Goal: Find contact information: Find contact information

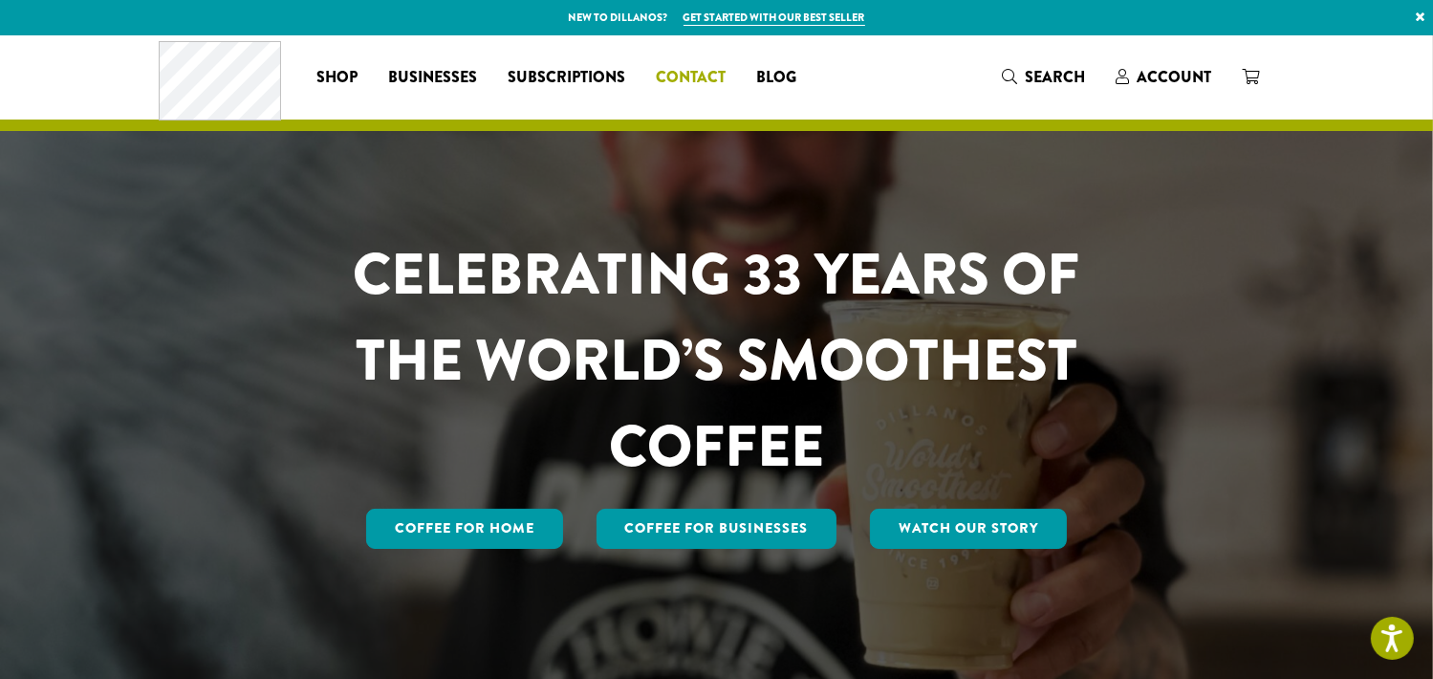
click at [694, 70] on span "Contact" at bounding box center [691, 78] width 70 height 24
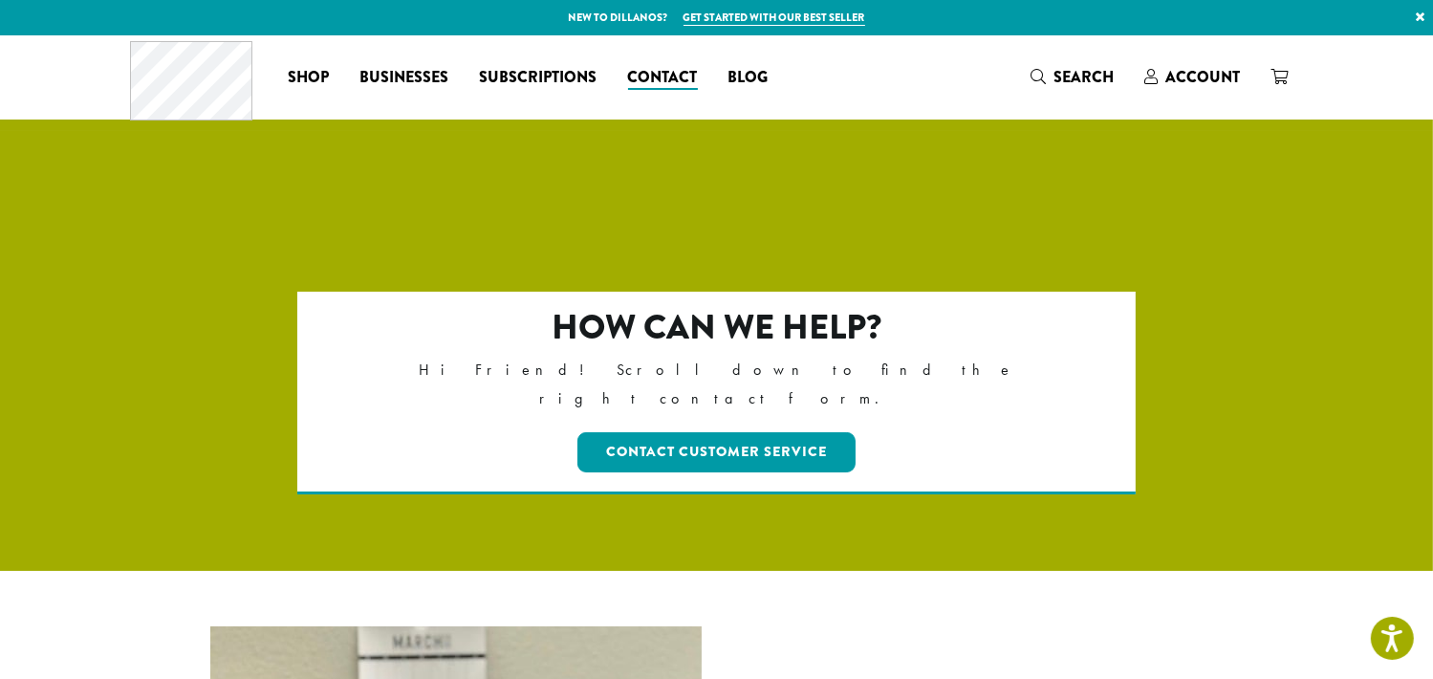
click at [1324, 364] on div at bounding box center [716, 451] width 1433 height 640
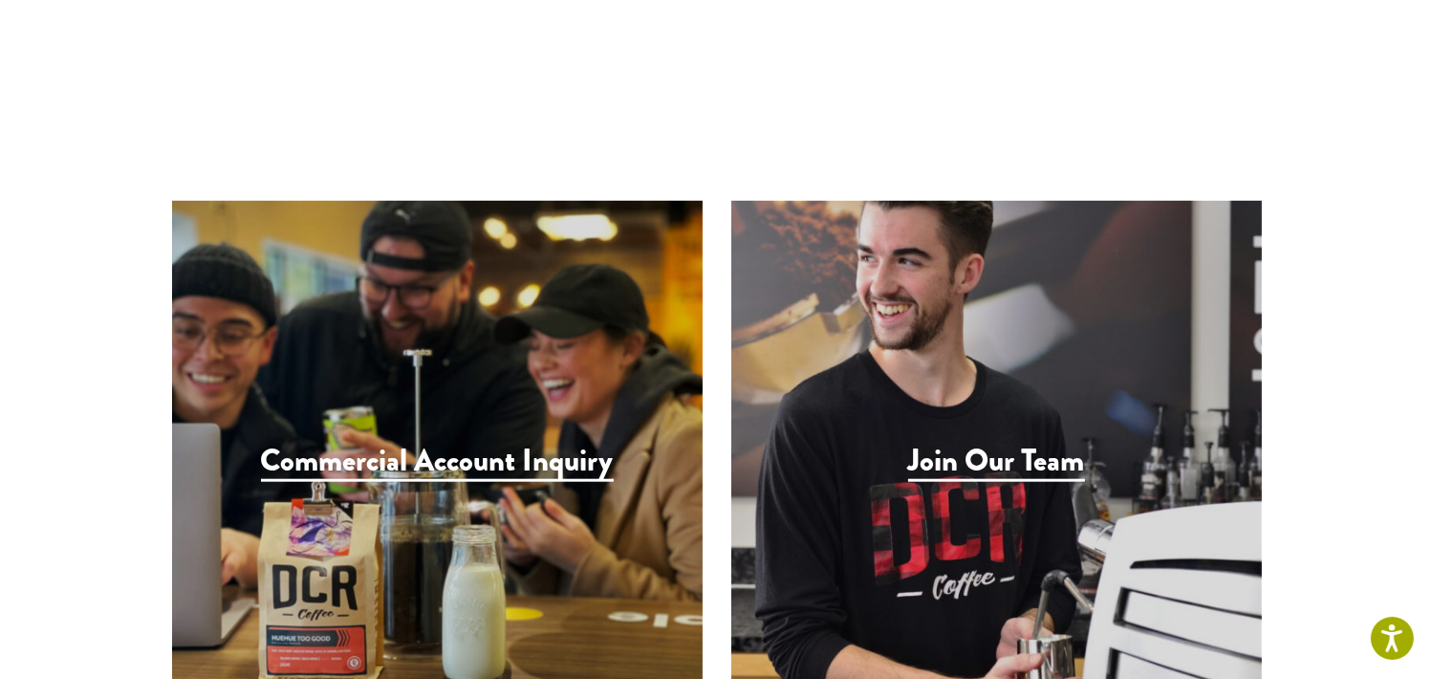
scroll to position [1797, 0]
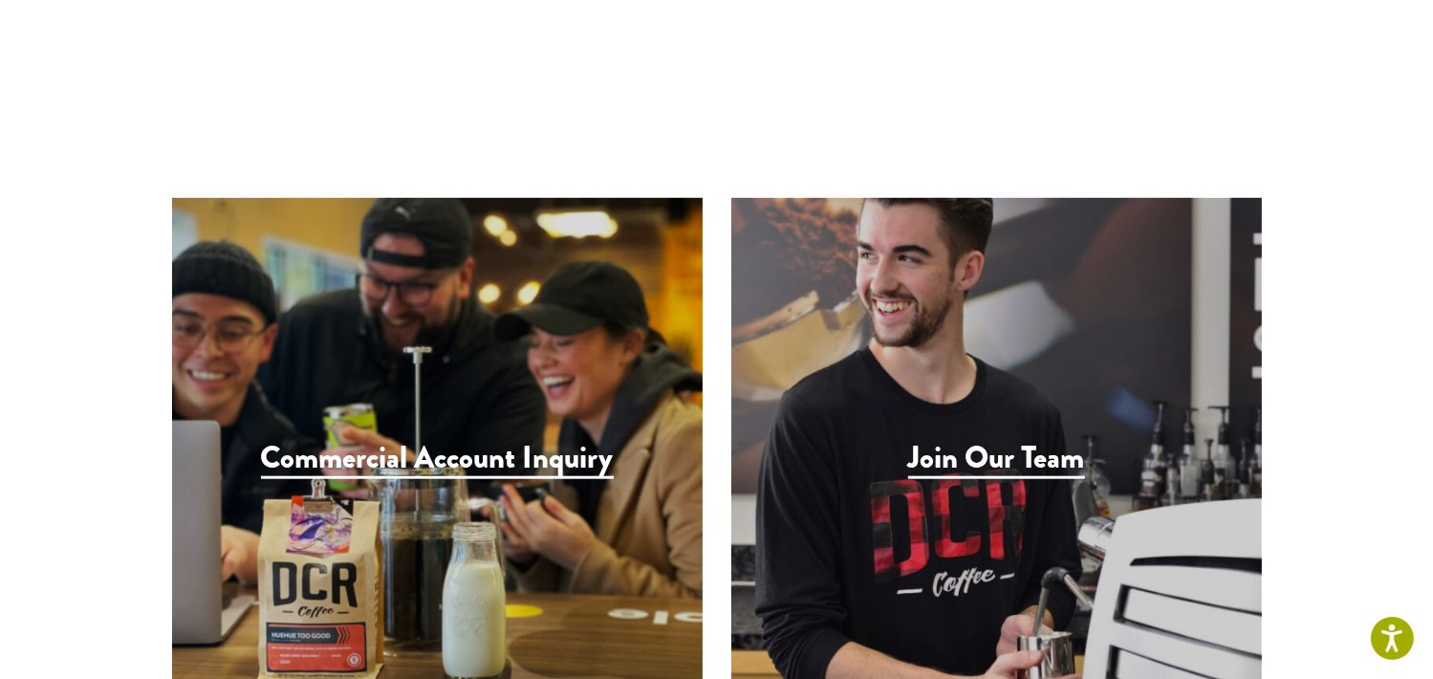
click at [1024, 440] on h3 "Join Our Team" at bounding box center [996, 459] width 177 height 39
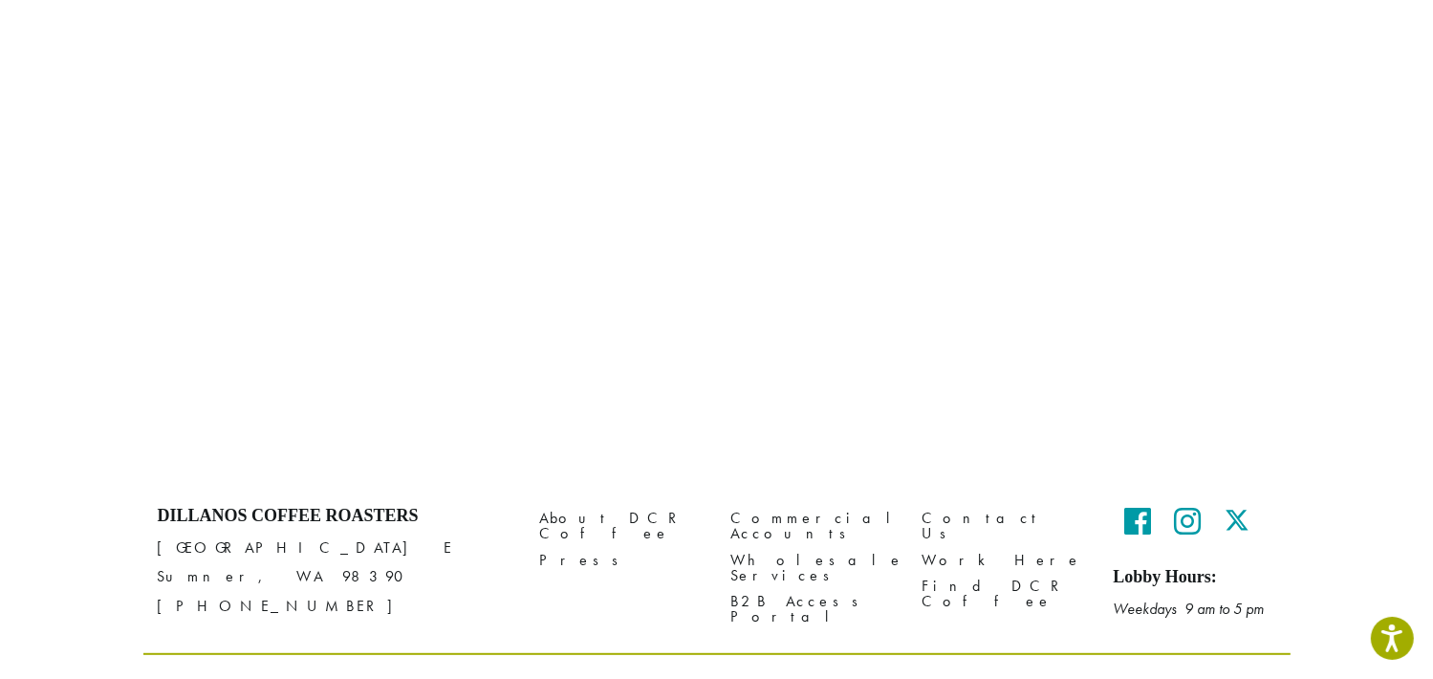
scroll to position [833, 0]
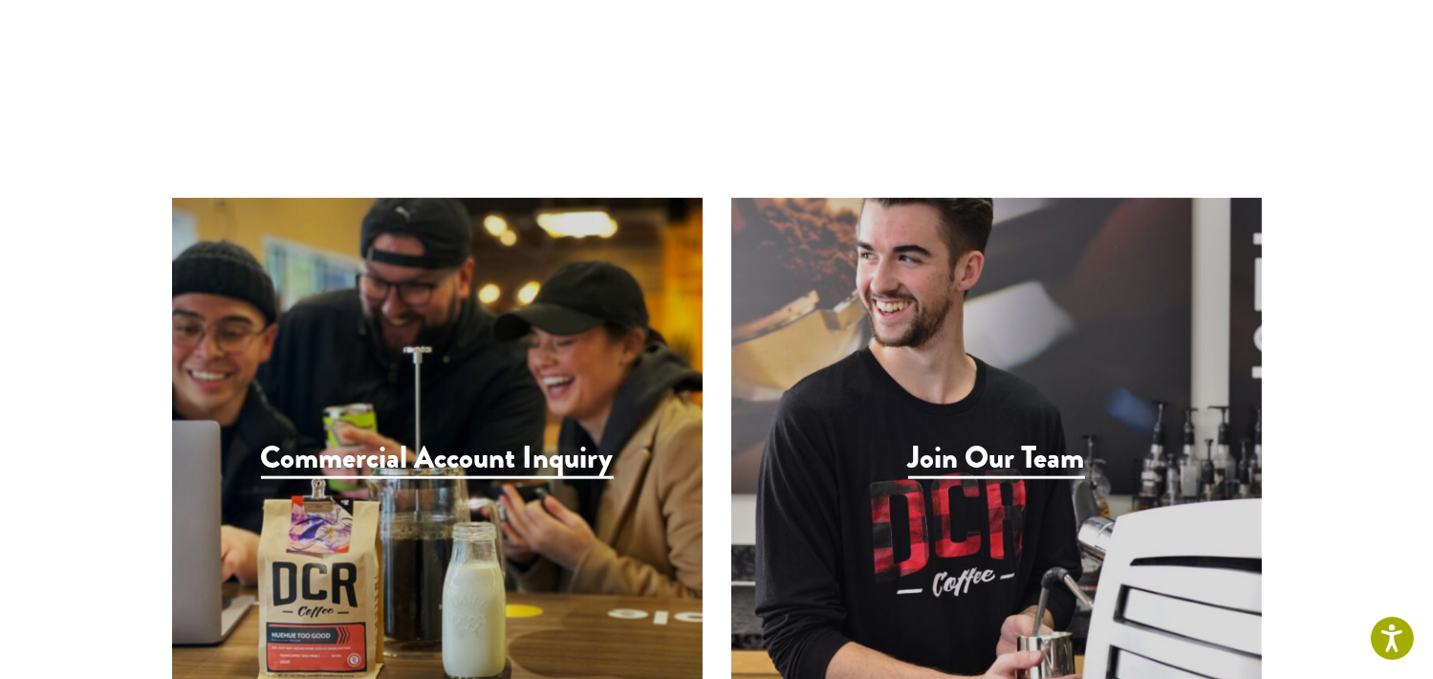
click at [1430, 106] on article "How can we help? Hi Friend! Scroll down to find the right contact form. Contact…" at bounding box center [716, 482] width 1433 height 4296
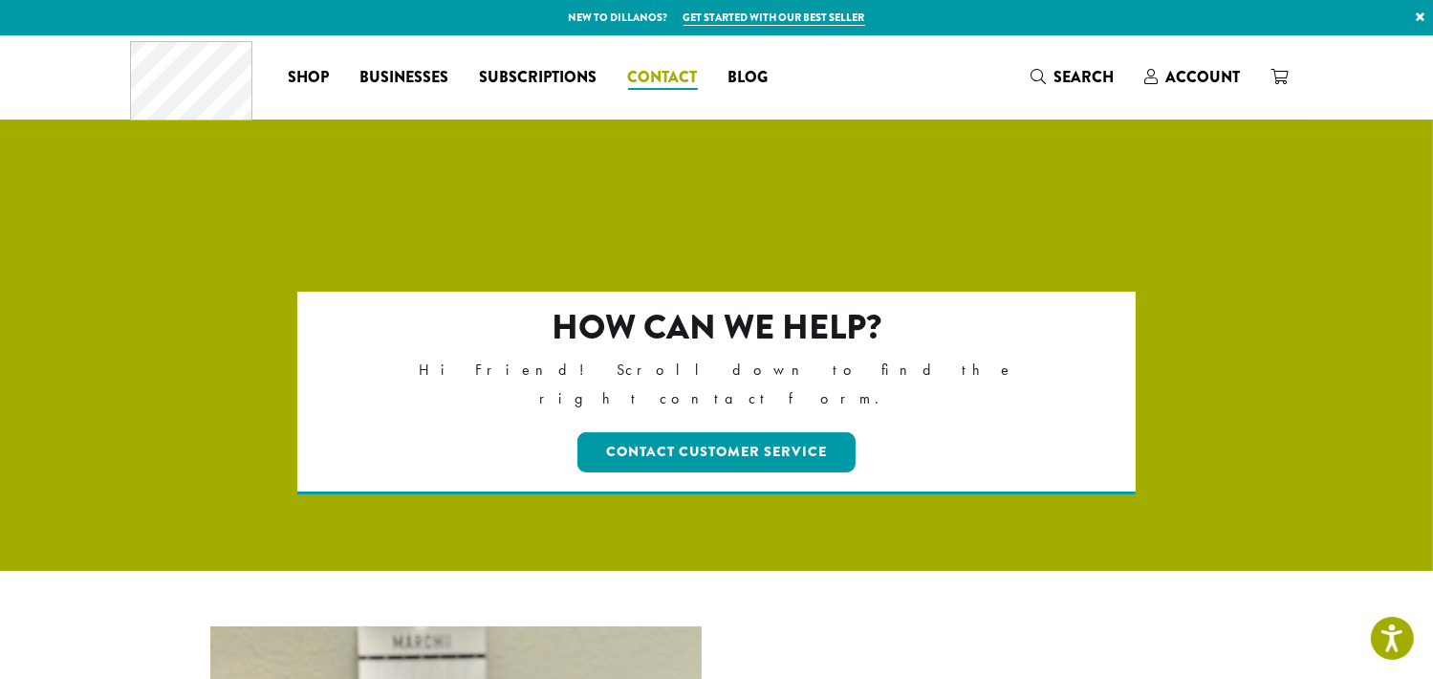
click at [654, 78] on span "Contact" at bounding box center [663, 78] width 70 height 24
